Goal: Navigation & Orientation: Go to known website

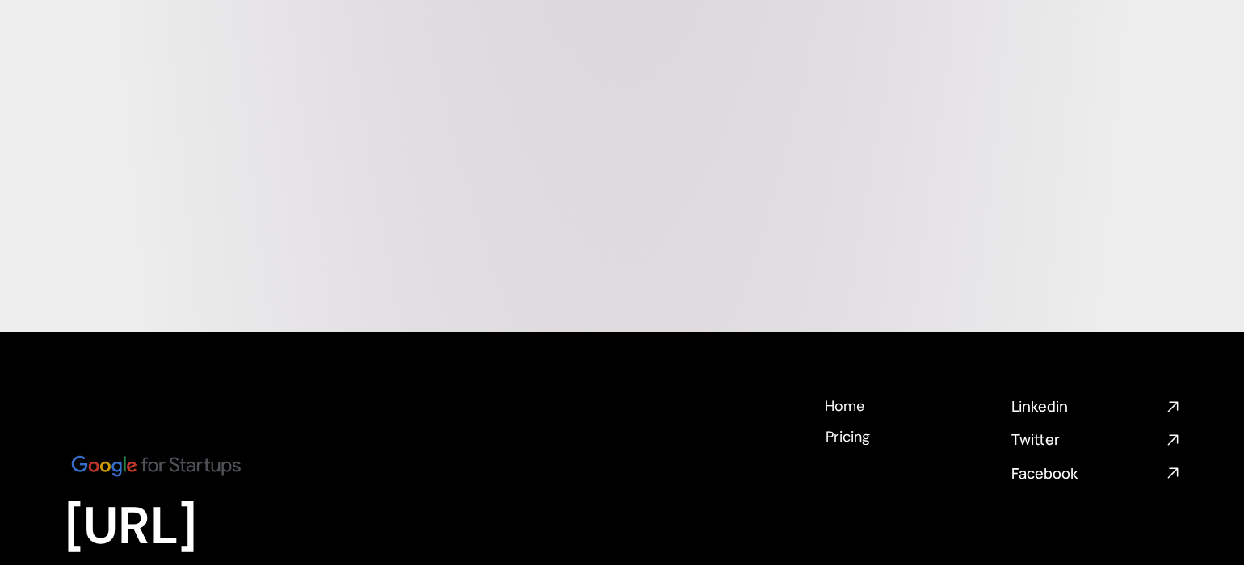
scroll to position [6666, 0]
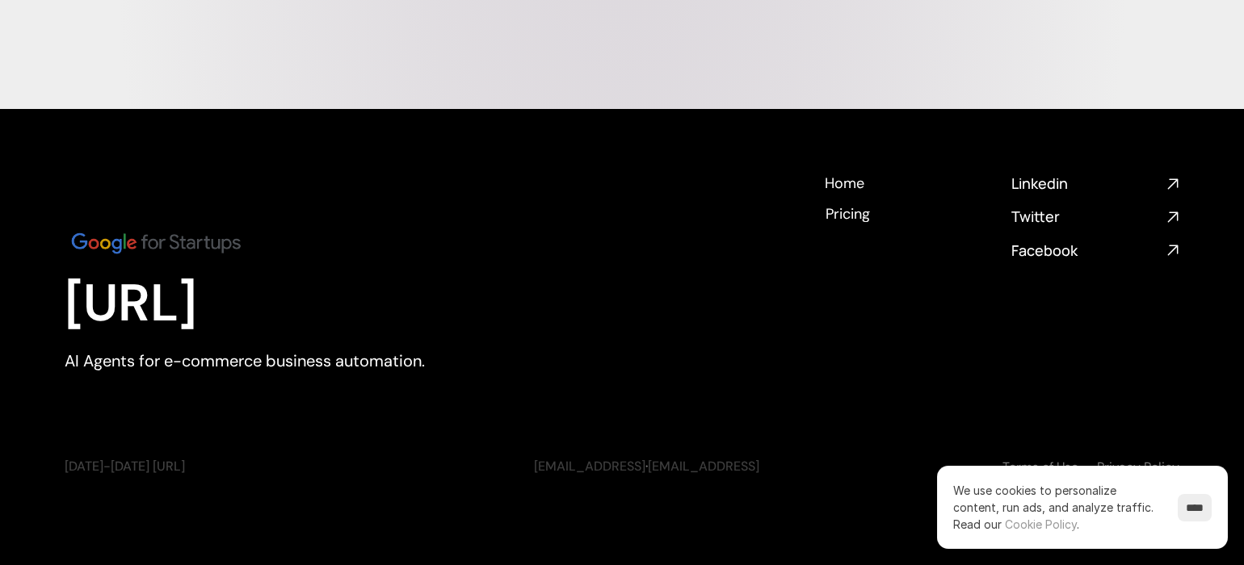
click at [113, 239] on img at bounding box center [156, 243] width 183 height 31
click at [593, 458] on link "[EMAIL_ADDRESS]" at bounding box center [589, 466] width 111 height 17
click at [674, 458] on link "[EMAIL_ADDRESS]" at bounding box center [703, 466] width 111 height 17
click at [1031, 207] on h4 "Twitter" at bounding box center [1085, 217] width 149 height 20
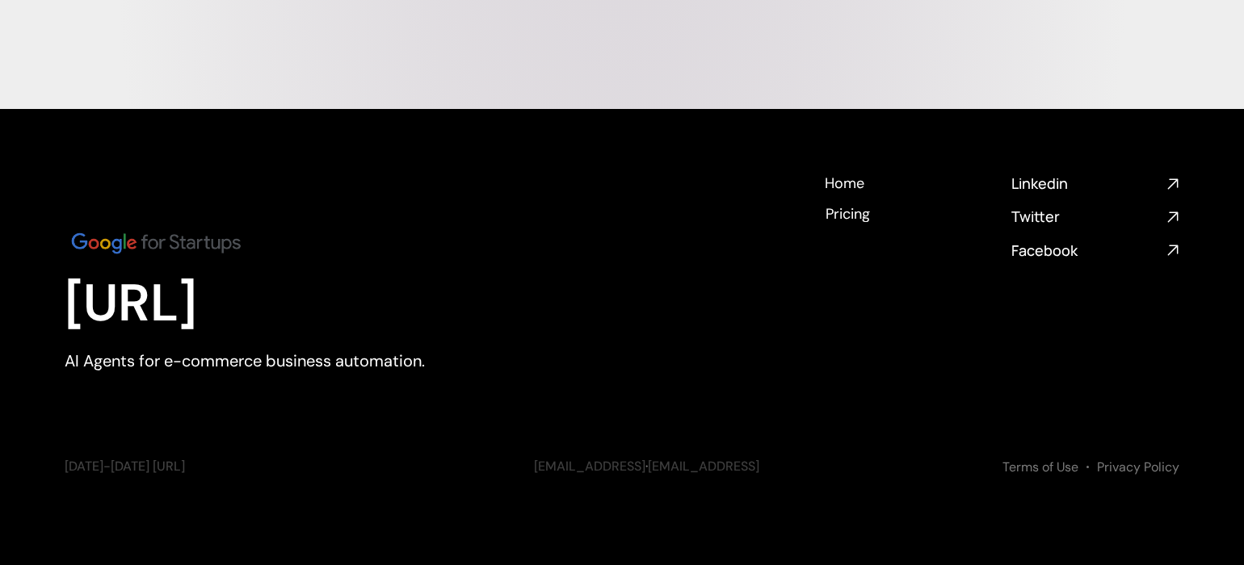
scroll to position [6666, 0]
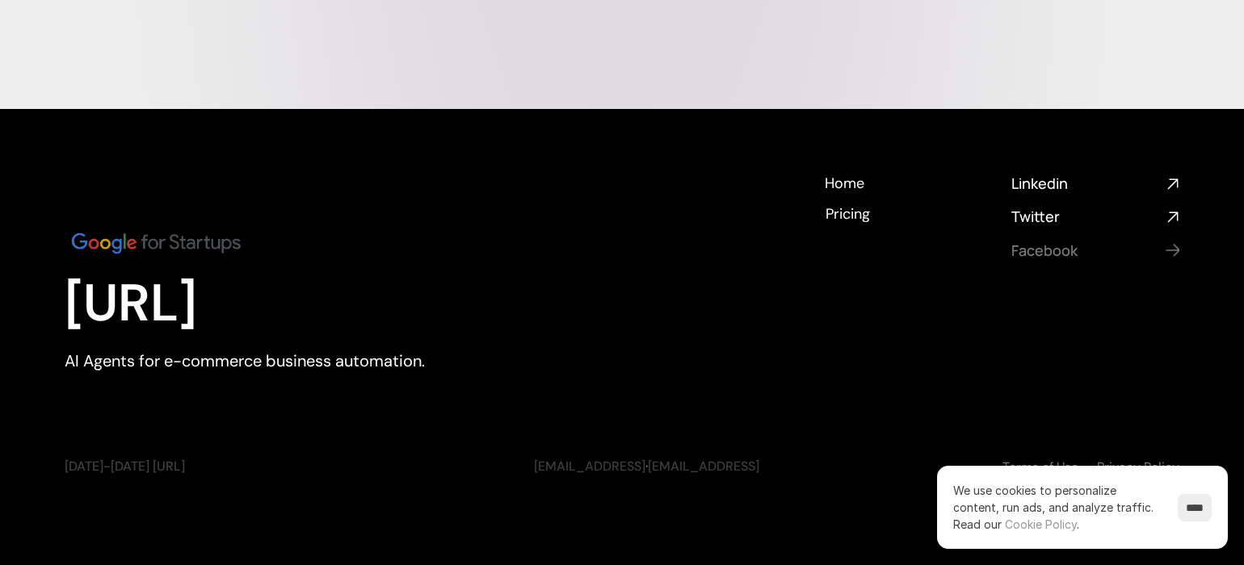
click at [1053, 242] on h4 "Facebook" at bounding box center [1085, 251] width 149 height 20
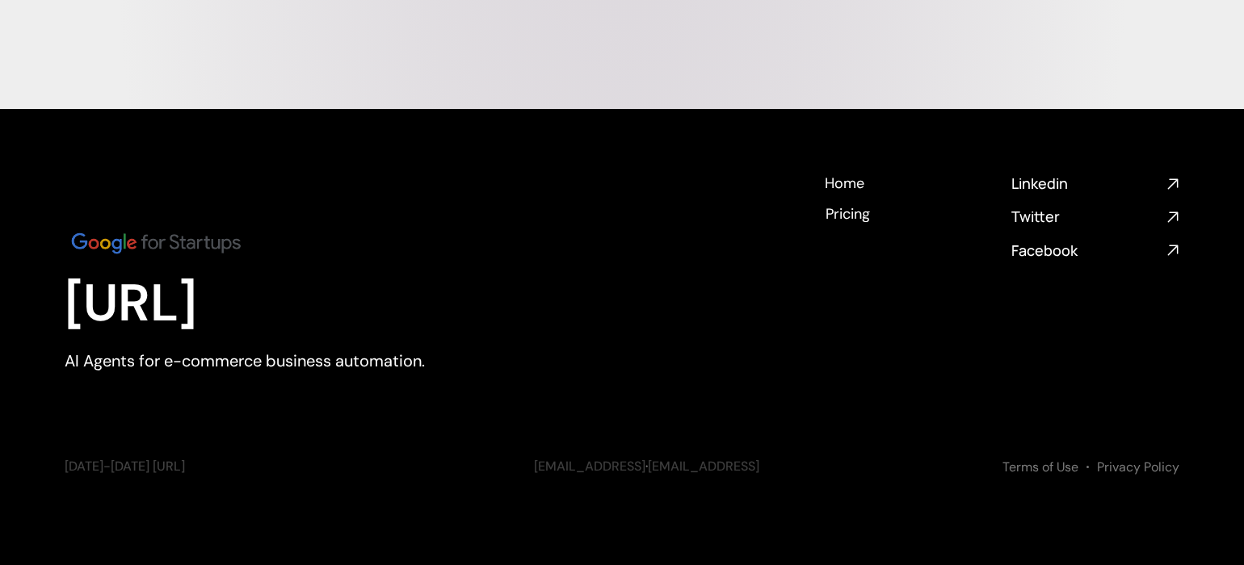
scroll to position [6666, 0]
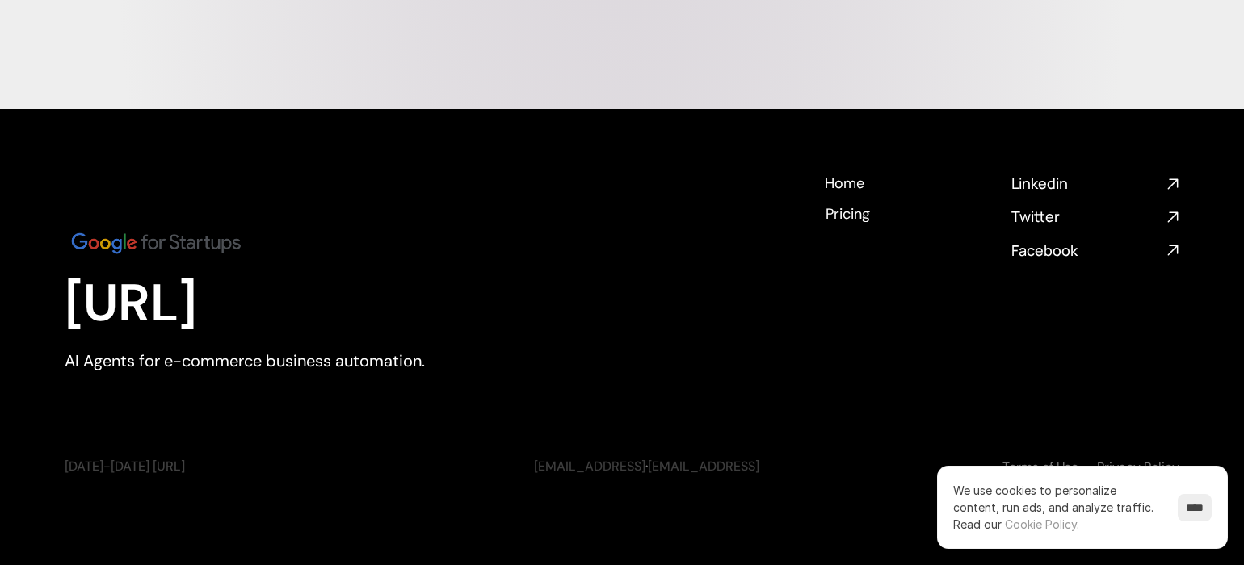
click at [1034, 210] on h4 "Twitter" at bounding box center [1085, 217] width 149 height 20
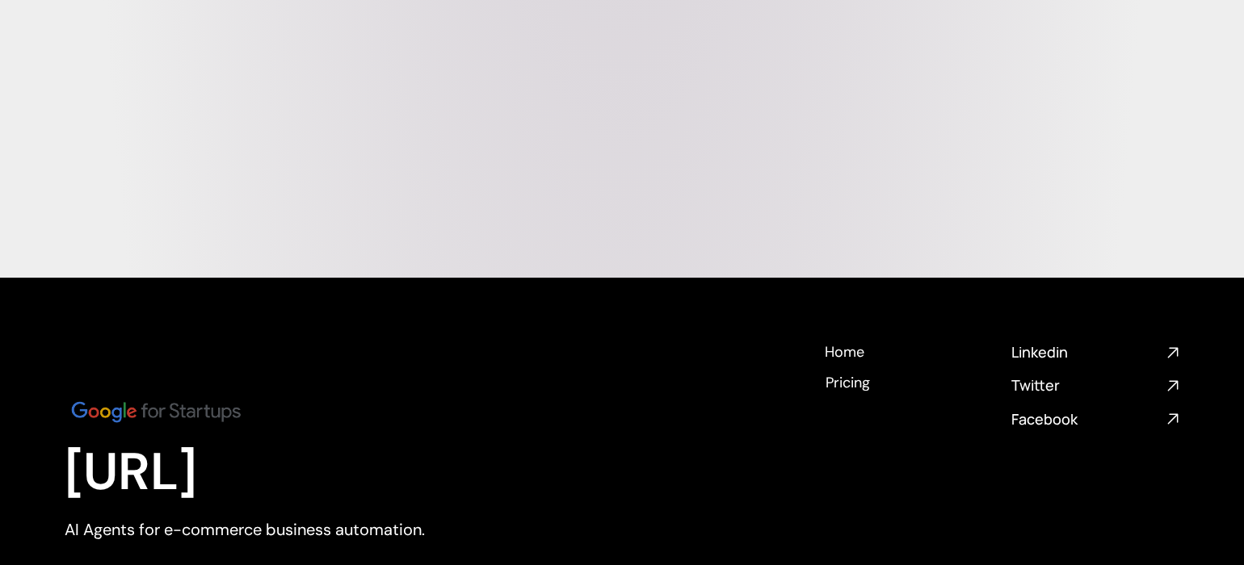
scroll to position [6666, 0]
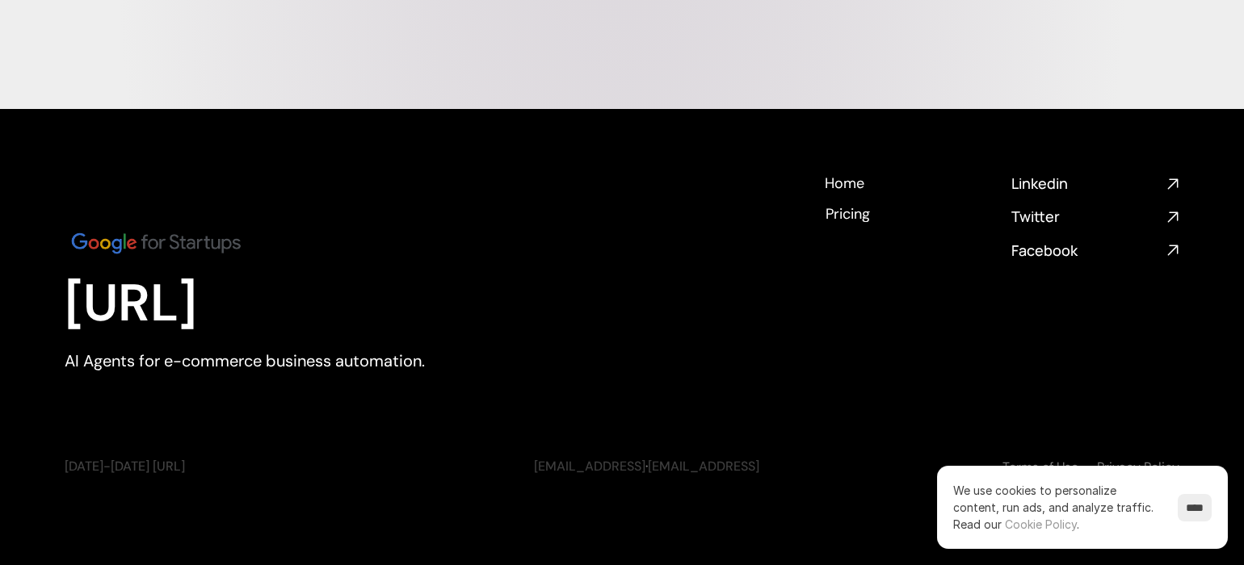
click at [95, 228] on img at bounding box center [156, 243] width 183 height 31
click at [1077, 174] on h4 "Linkedin" at bounding box center [1085, 184] width 149 height 20
